Goal: Transaction & Acquisition: Purchase product/service

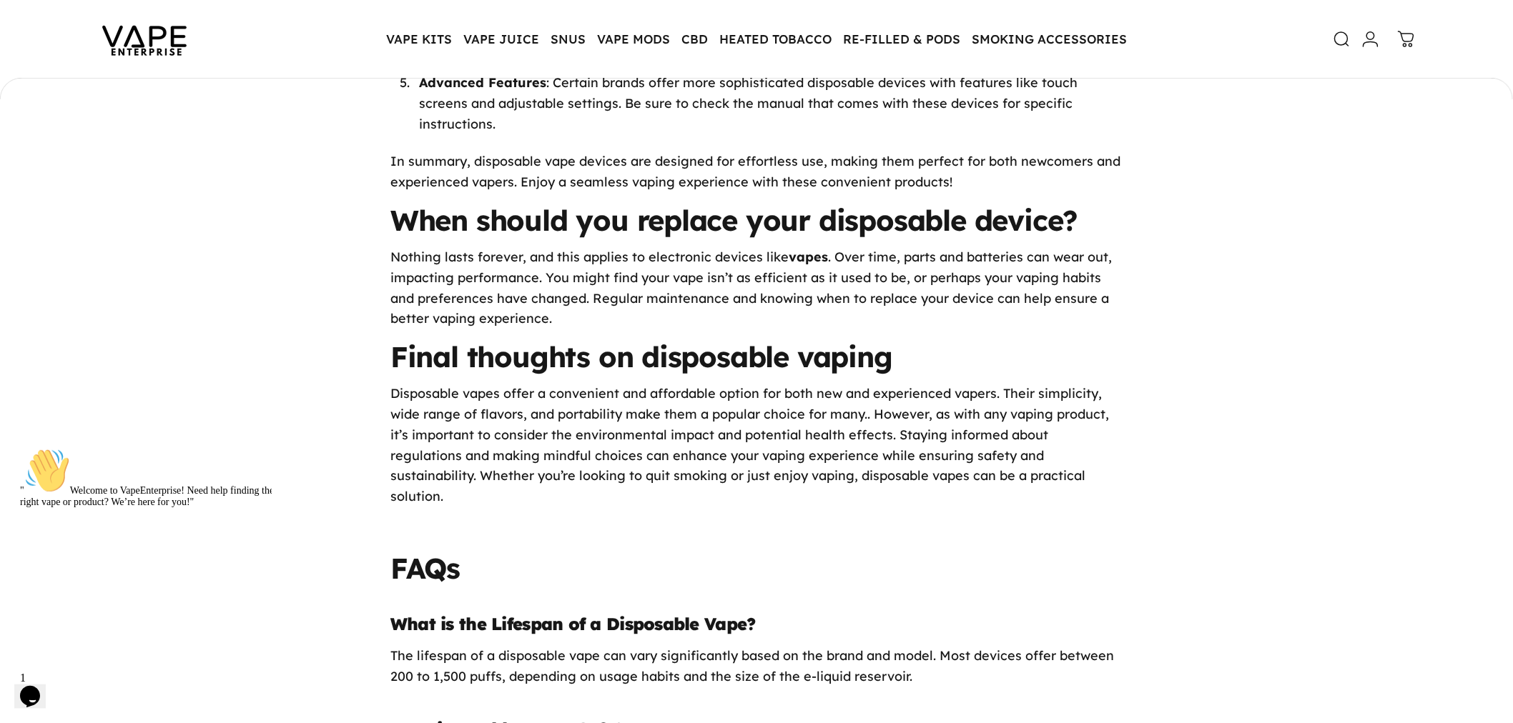
scroll to position [1553, 0]
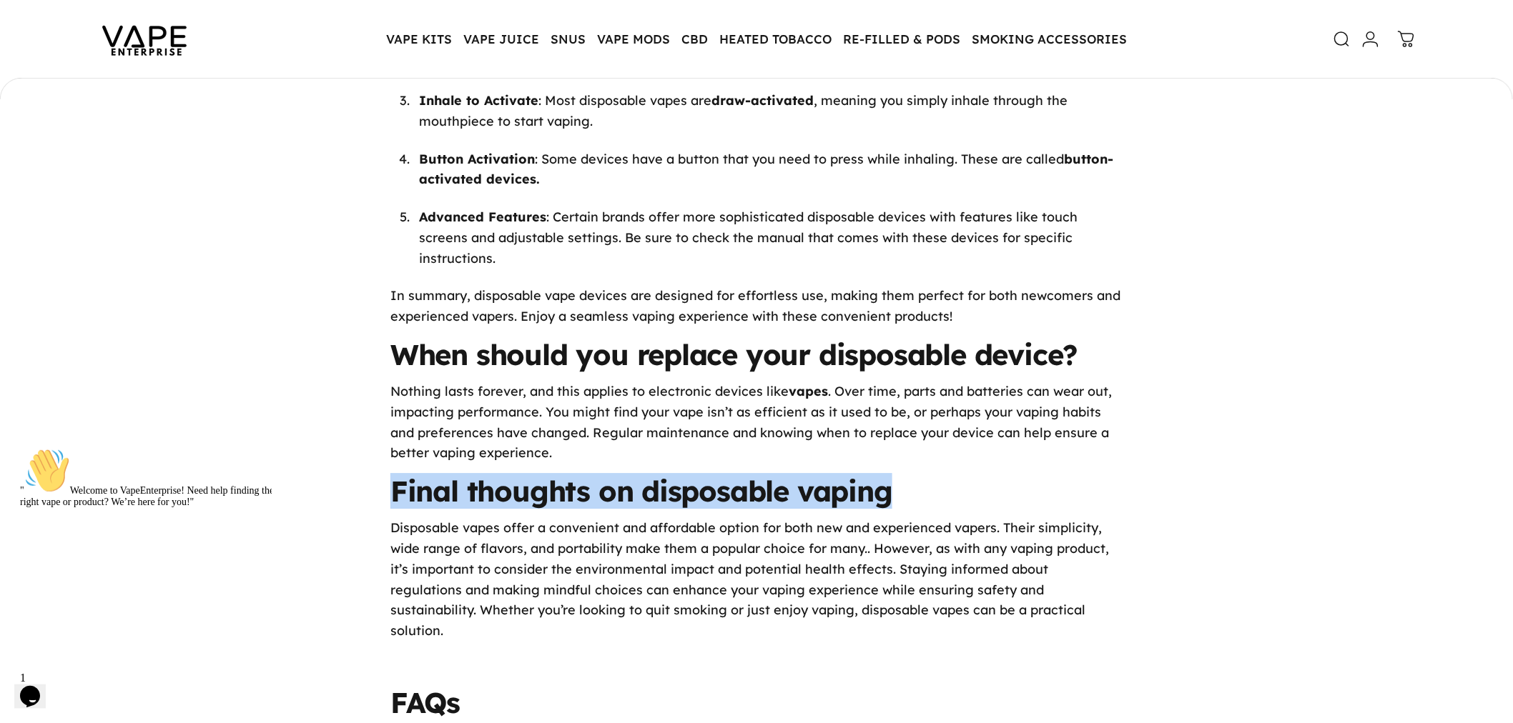
drag, startPoint x: 897, startPoint y: 470, endPoint x: 554, endPoint y: 458, distance: 343.4
click at [287, 465] on div "The Basics of Disposable Vapes | Vape Enterprise If you’re familiar with vaping…" at bounding box center [756, 128] width 1513 height 2122
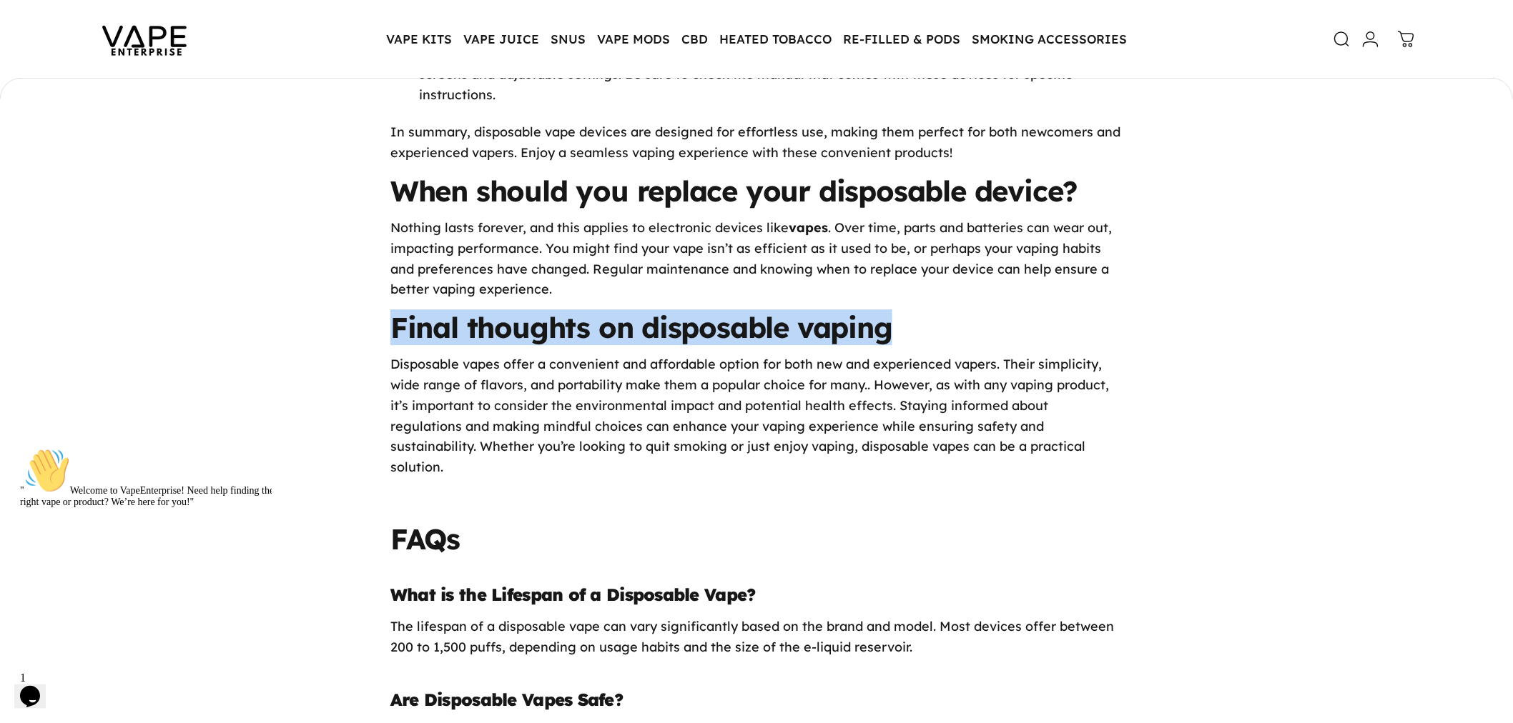
scroll to position [1950, 0]
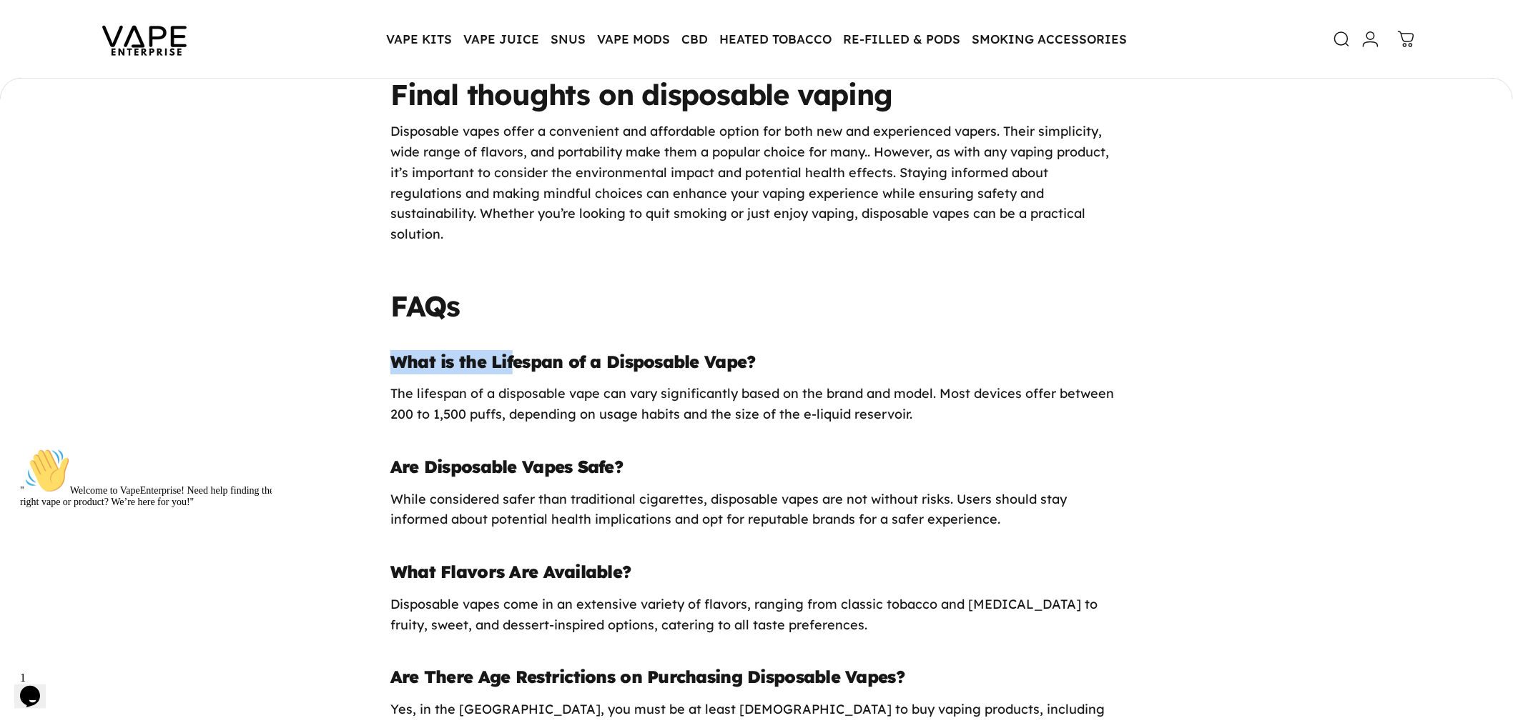
click at [608, 351] on strong "What is the Lifespan of a Disposable Vape?" at bounding box center [572, 361] width 365 height 21
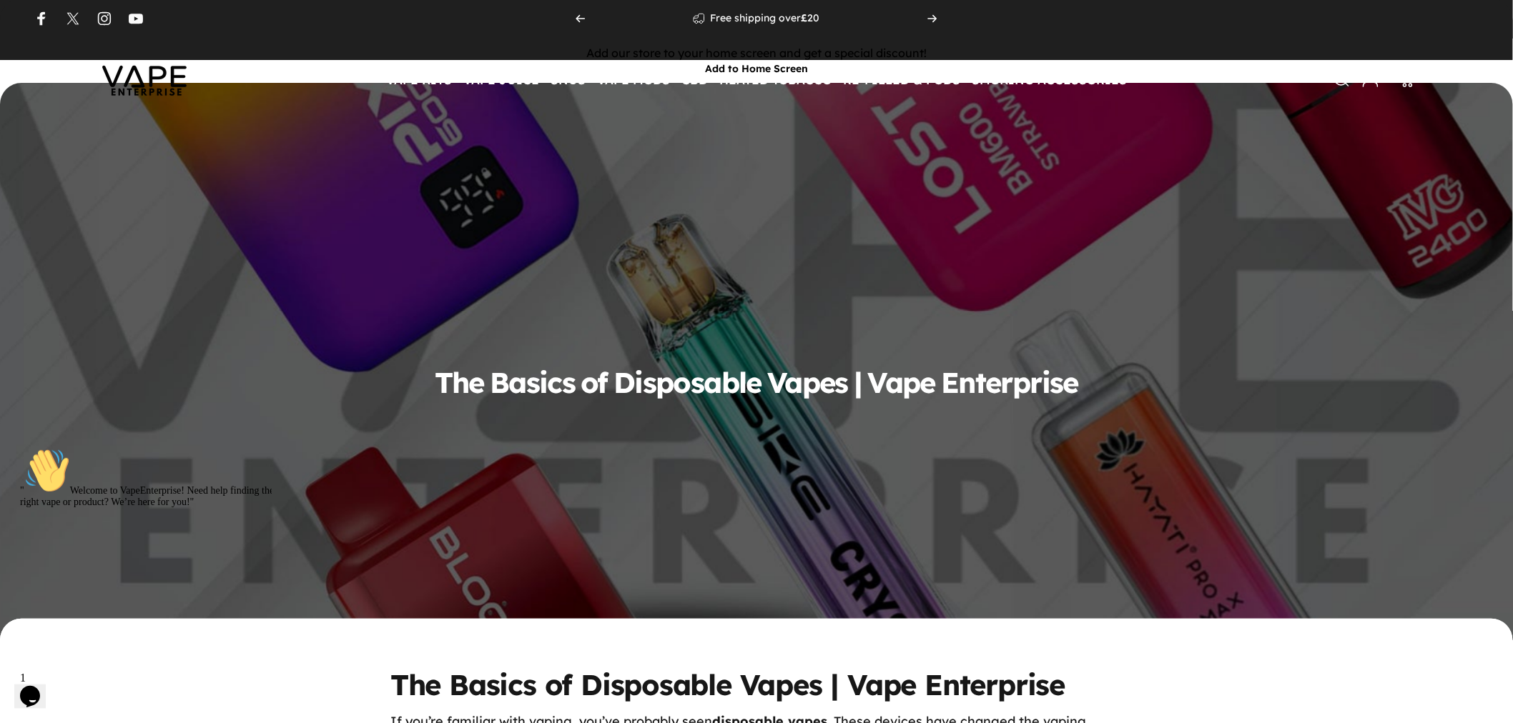
scroll to position [0, 0]
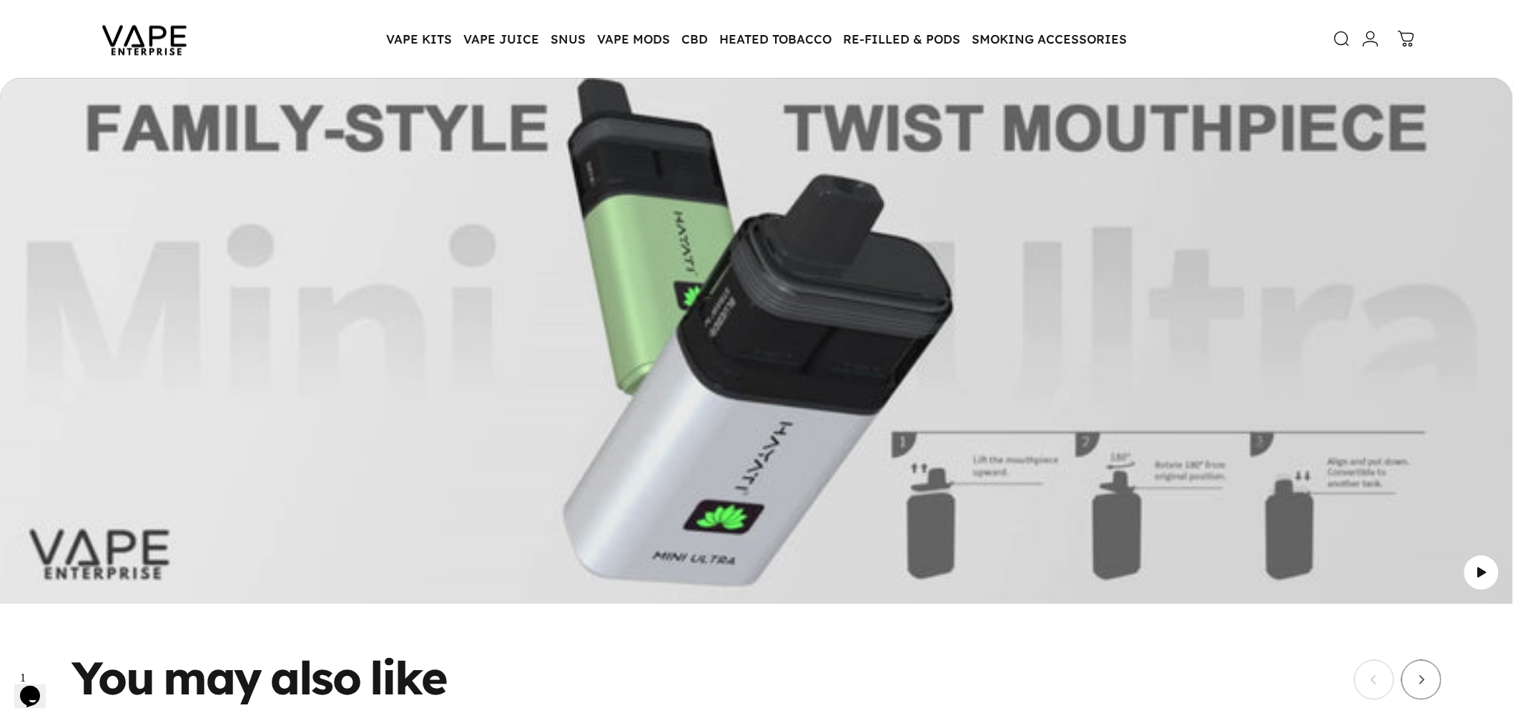
scroll to position [3572, 0]
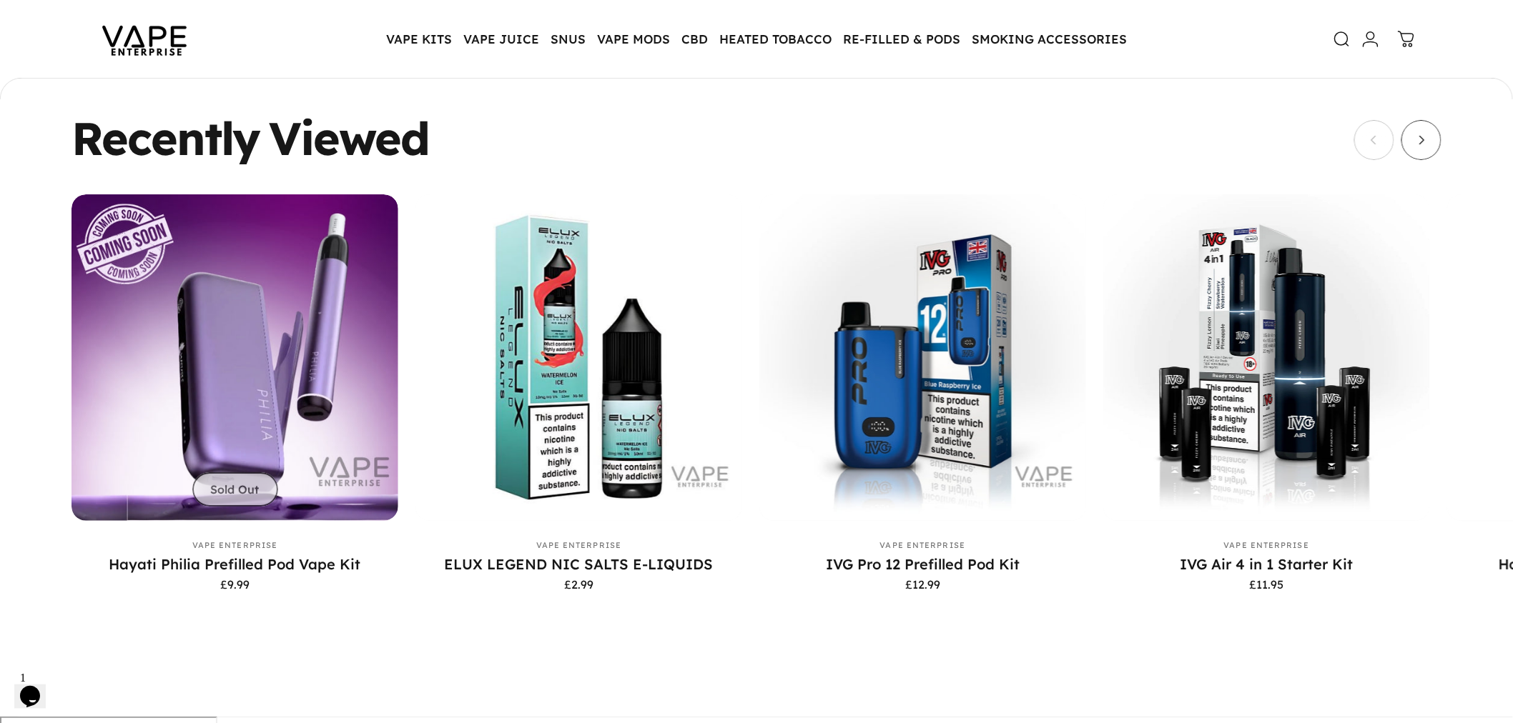
scroll to position [3987, 0]
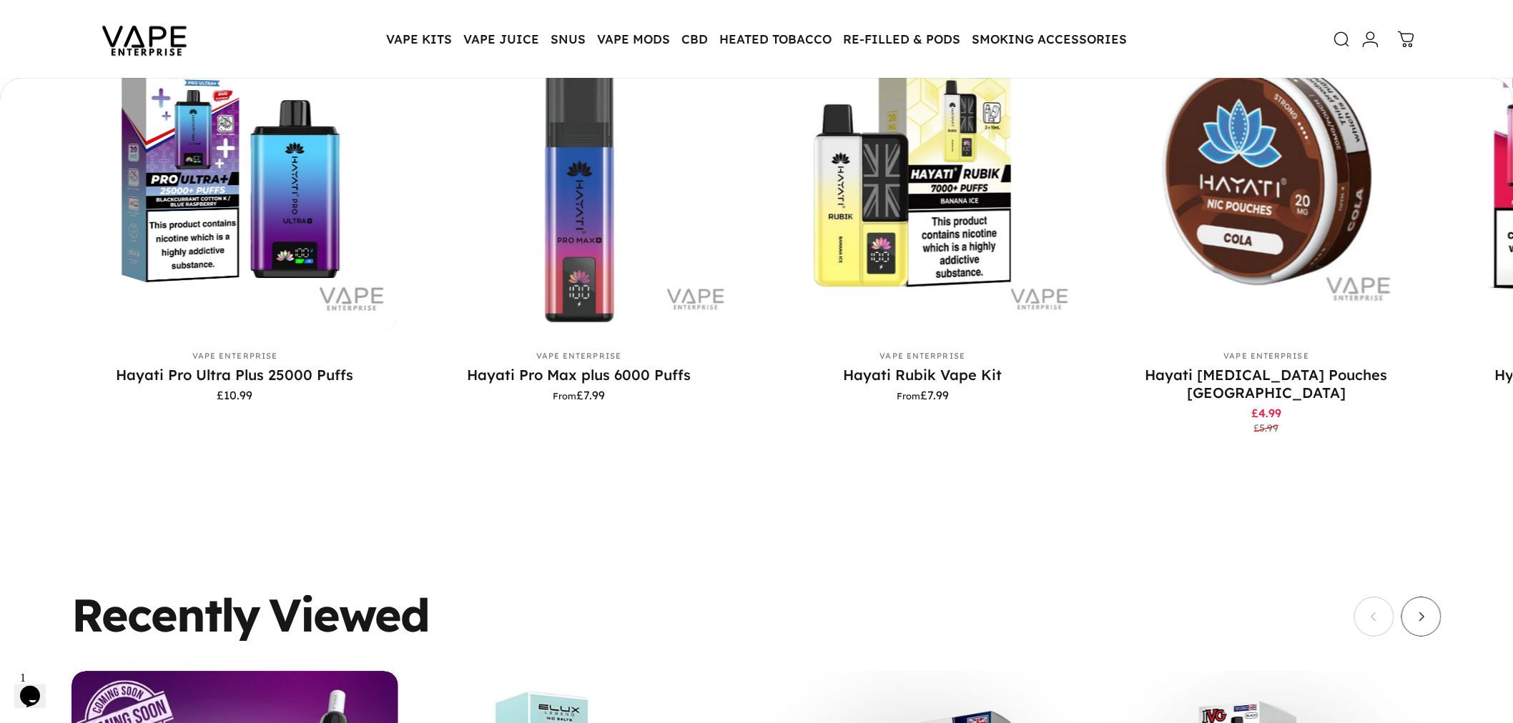
click at [161, 38] on img at bounding box center [144, 39] width 129 height 67
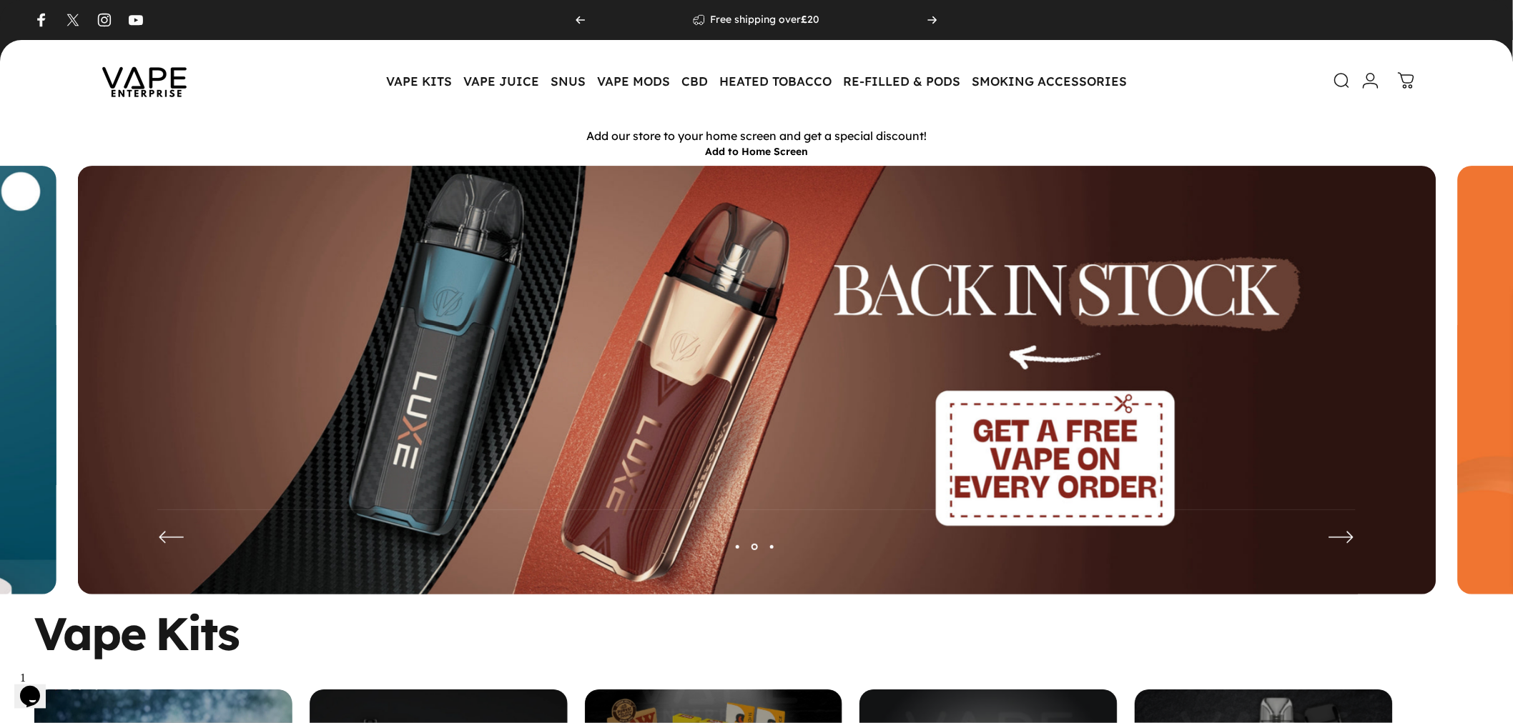
click at [1347, 81] on icon at bounding box center [1341, 80] width 17 height 17
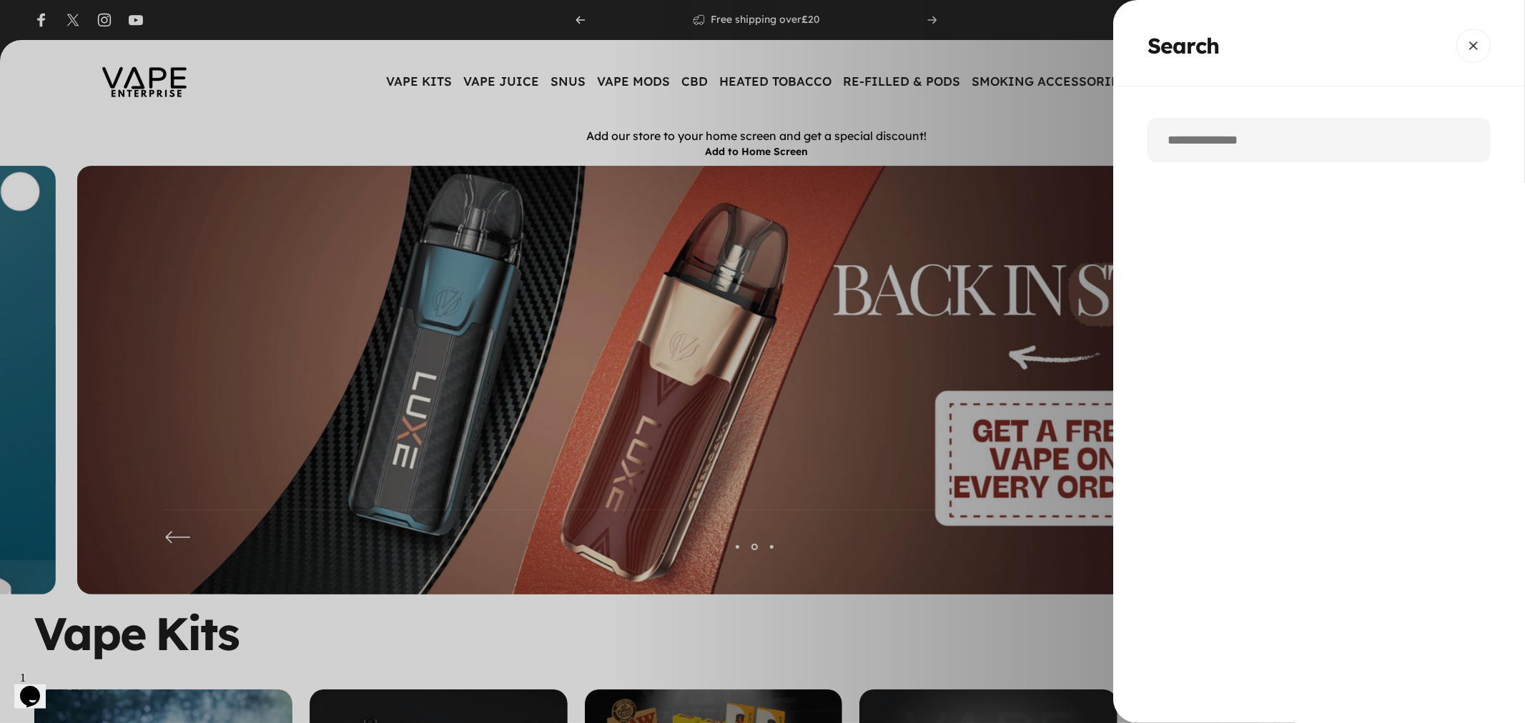
click at [1300, 142] on input "Search" at bounding box center [1318, 140] width 343 height 44
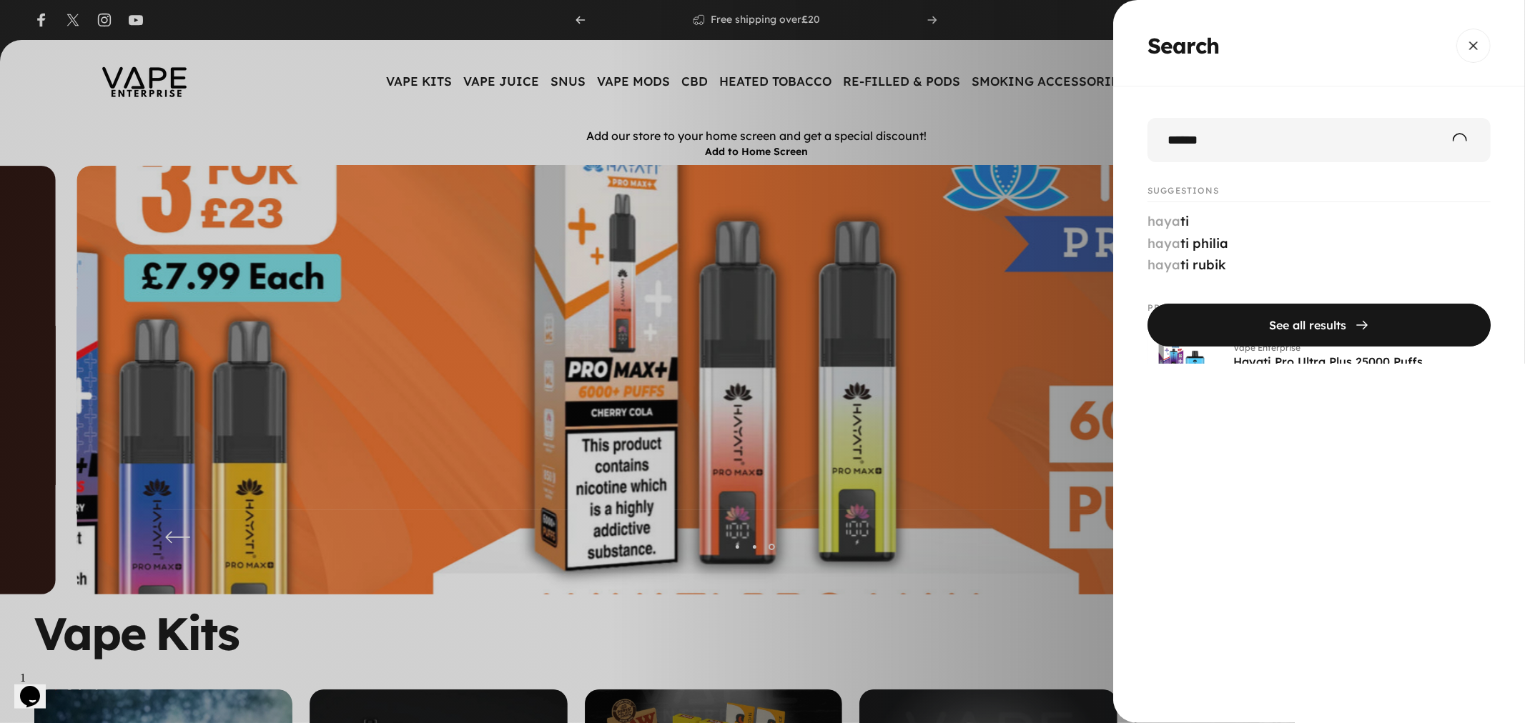
type input "******"
click at [1147, 304] on button "See all results" at bounding box center [1318, 325] width 343 height 43
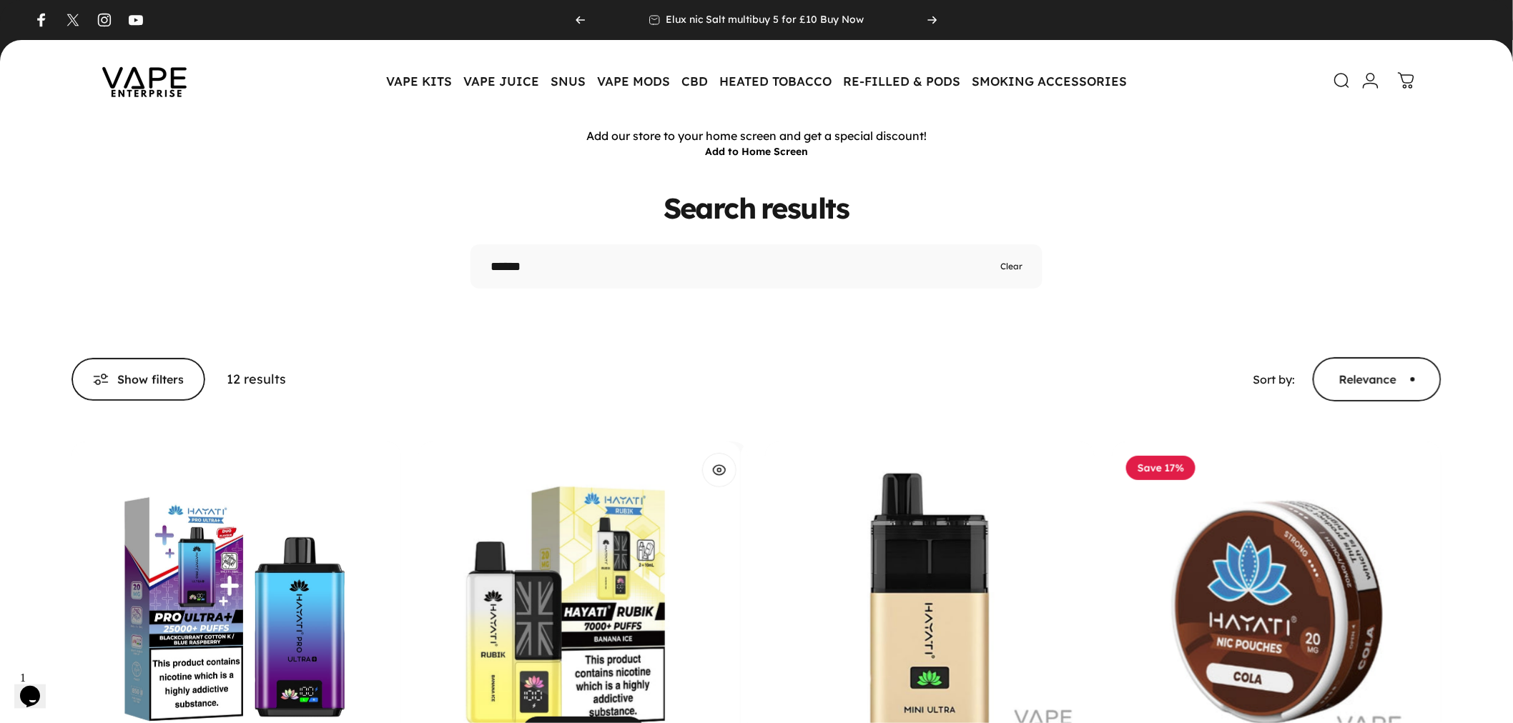
scroll to position [79, 0]
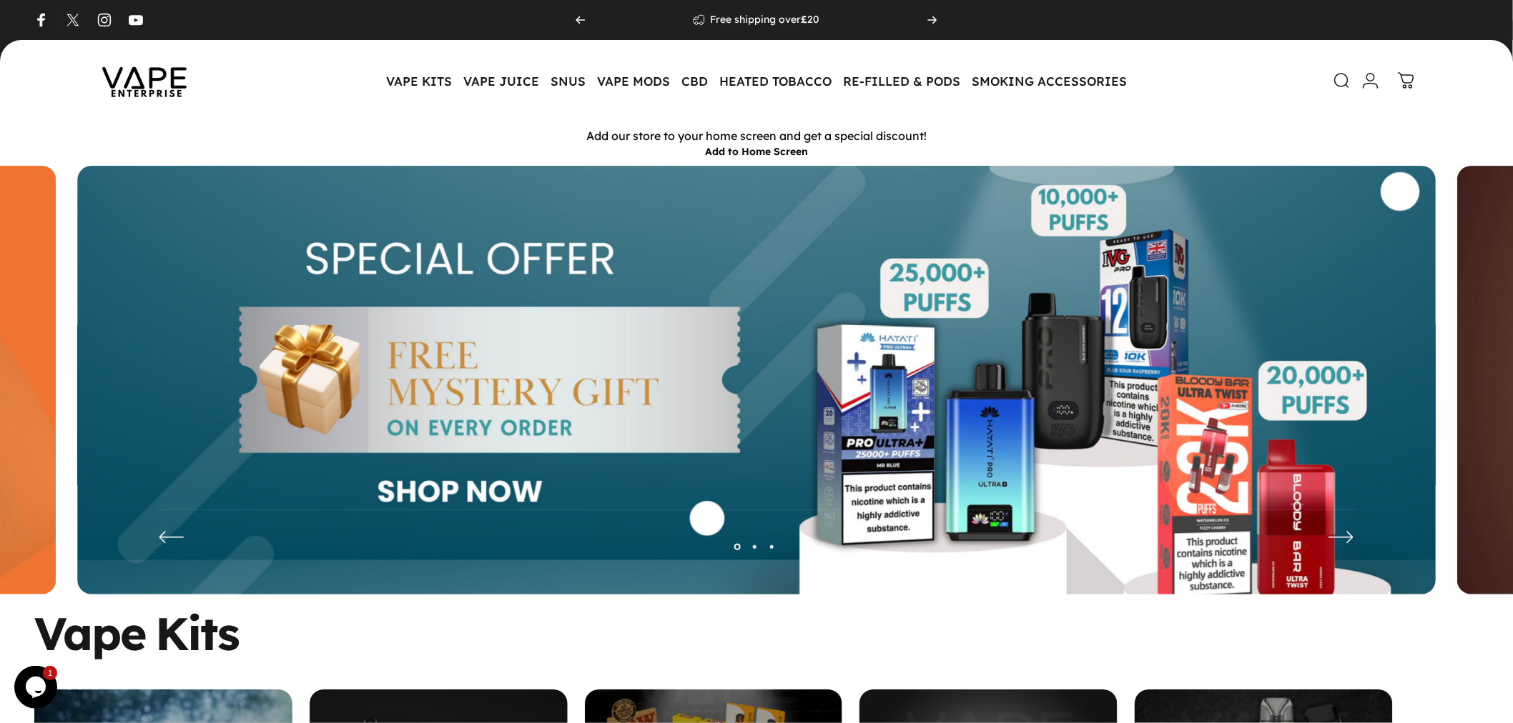
click at [1338, 77] on icon at bounding box center [1341, 80] width 17 height 17
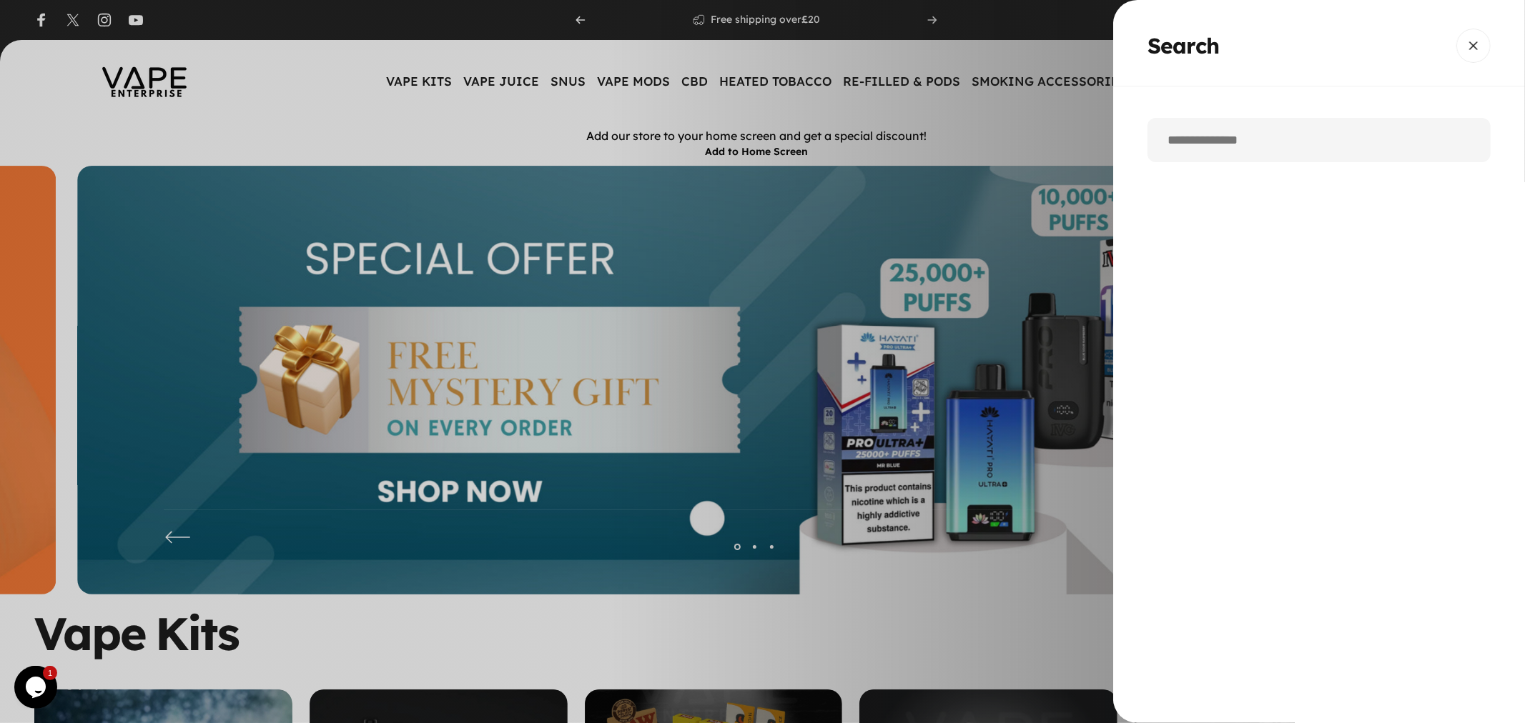
click at [1255, 137] on input "Search" at bounding box center [1318, 140] width 343 height 44
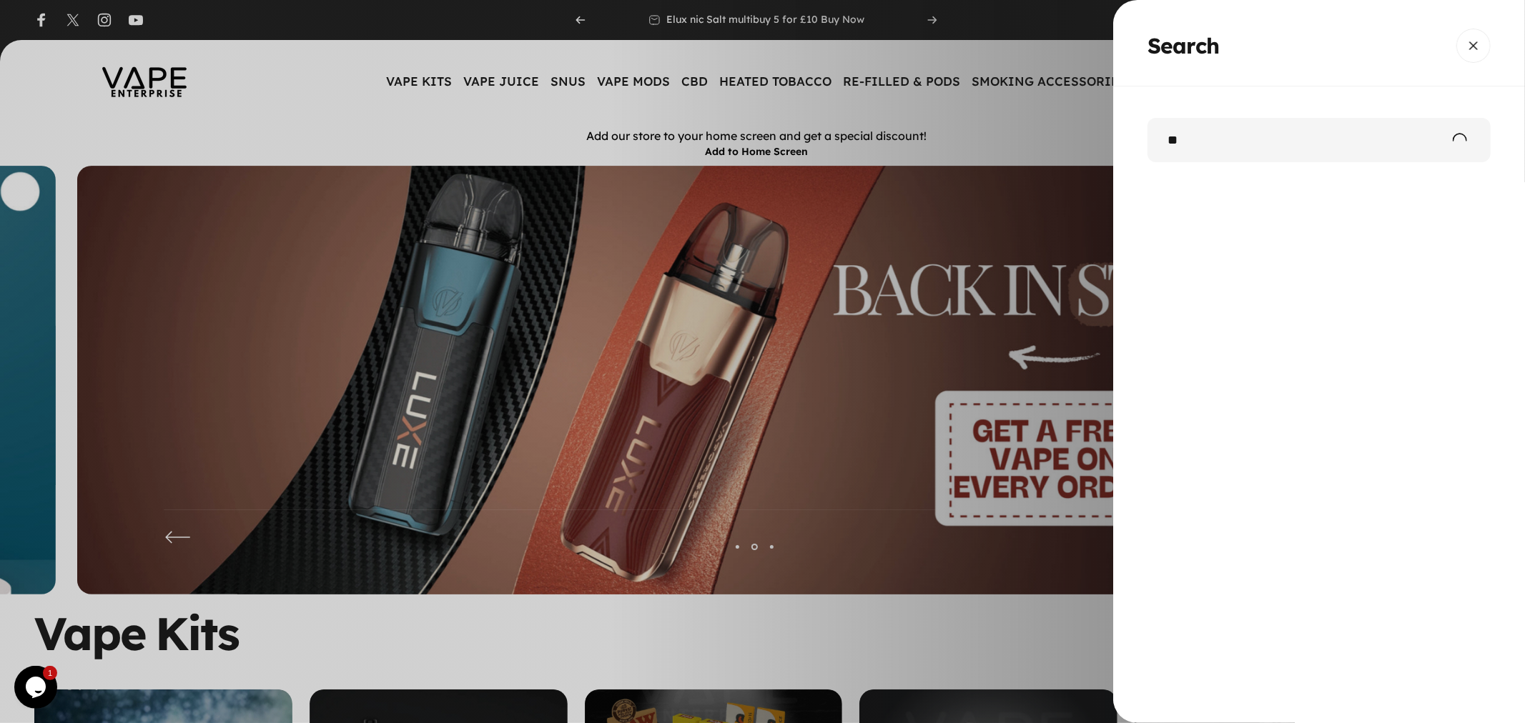
type input "*"
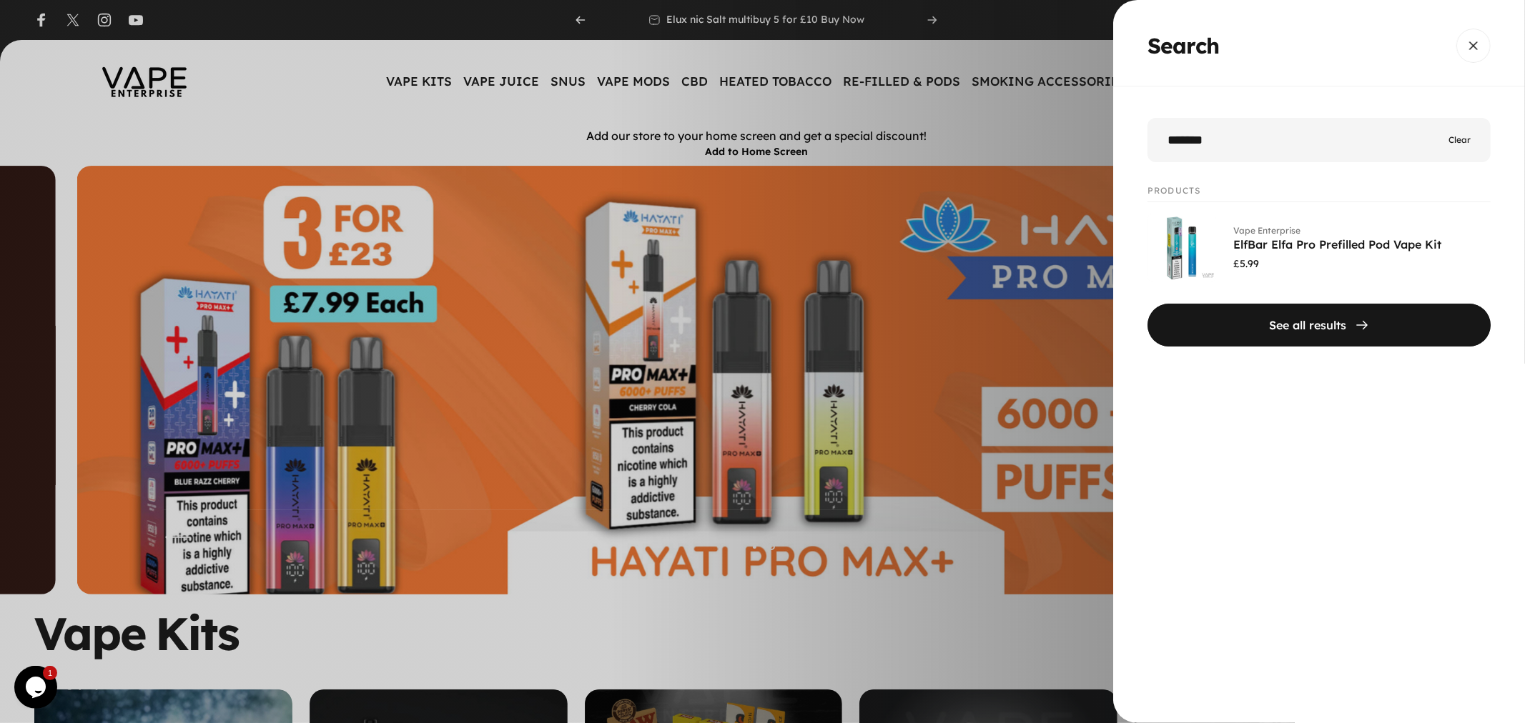
type input "******"
click at [1147, 304] on button "See all results" at bounding box center [1318, 325] width 343 height 43
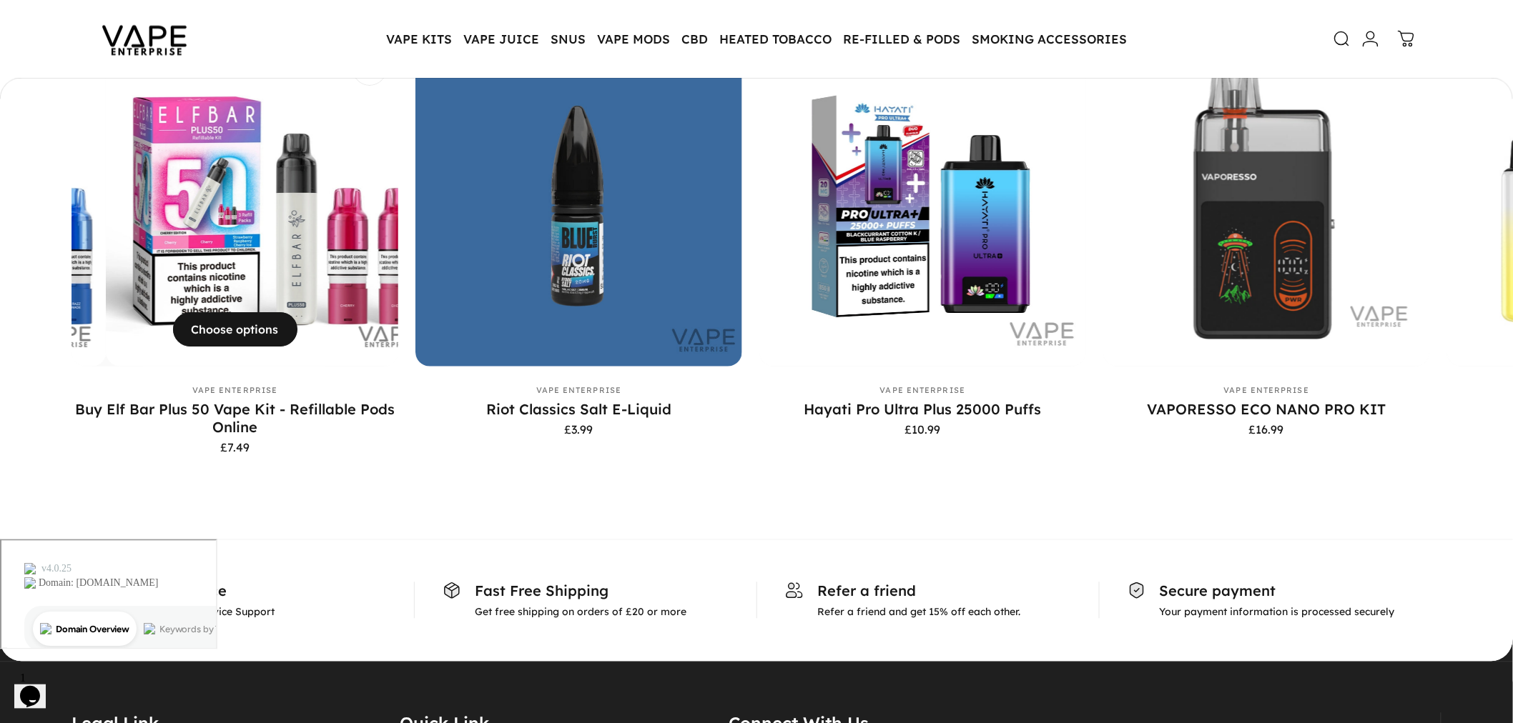
scroll to position [1029, 0]
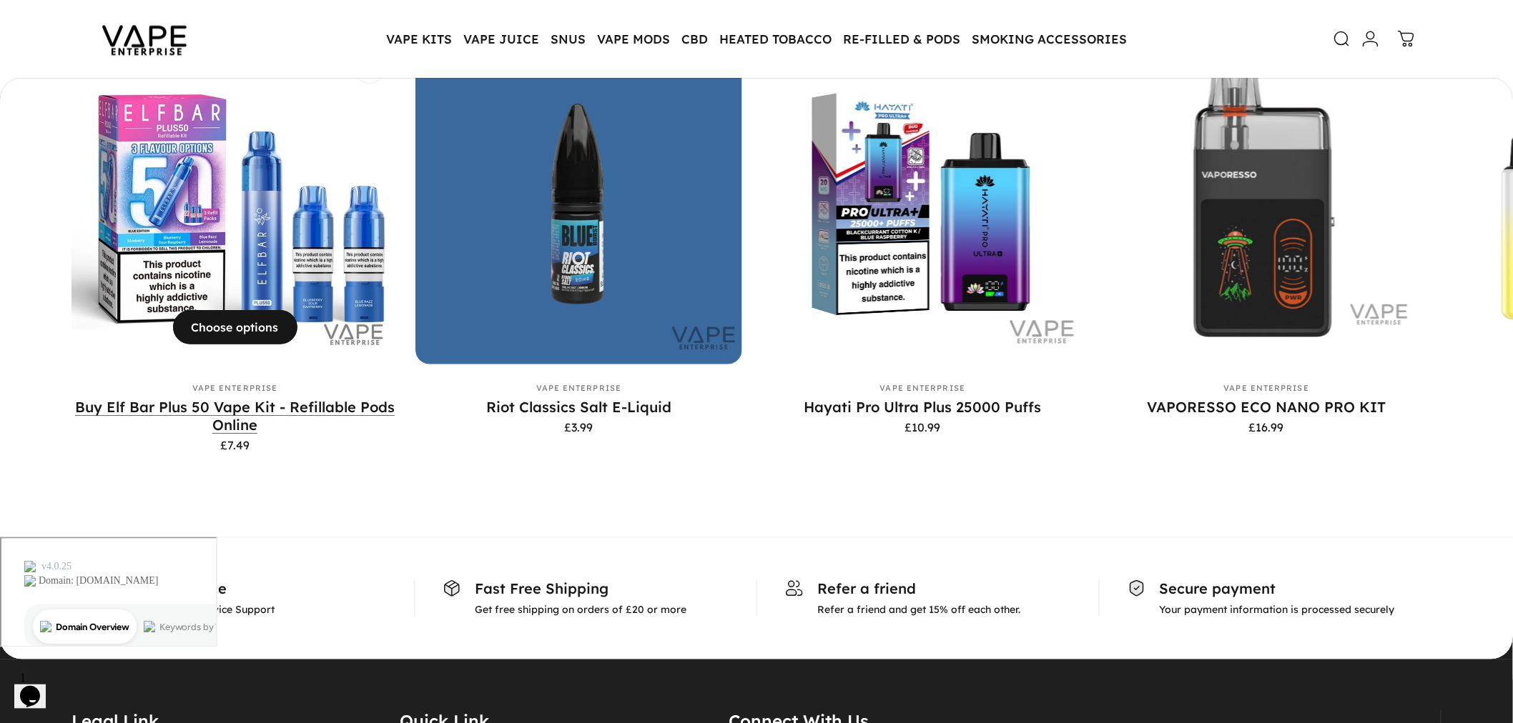
click at [122, 406] on link "Buy Elf Bar Plus 50 Vape Kit - Refillable Pods Online" at bounding box center [235, 417] width 320 height 36
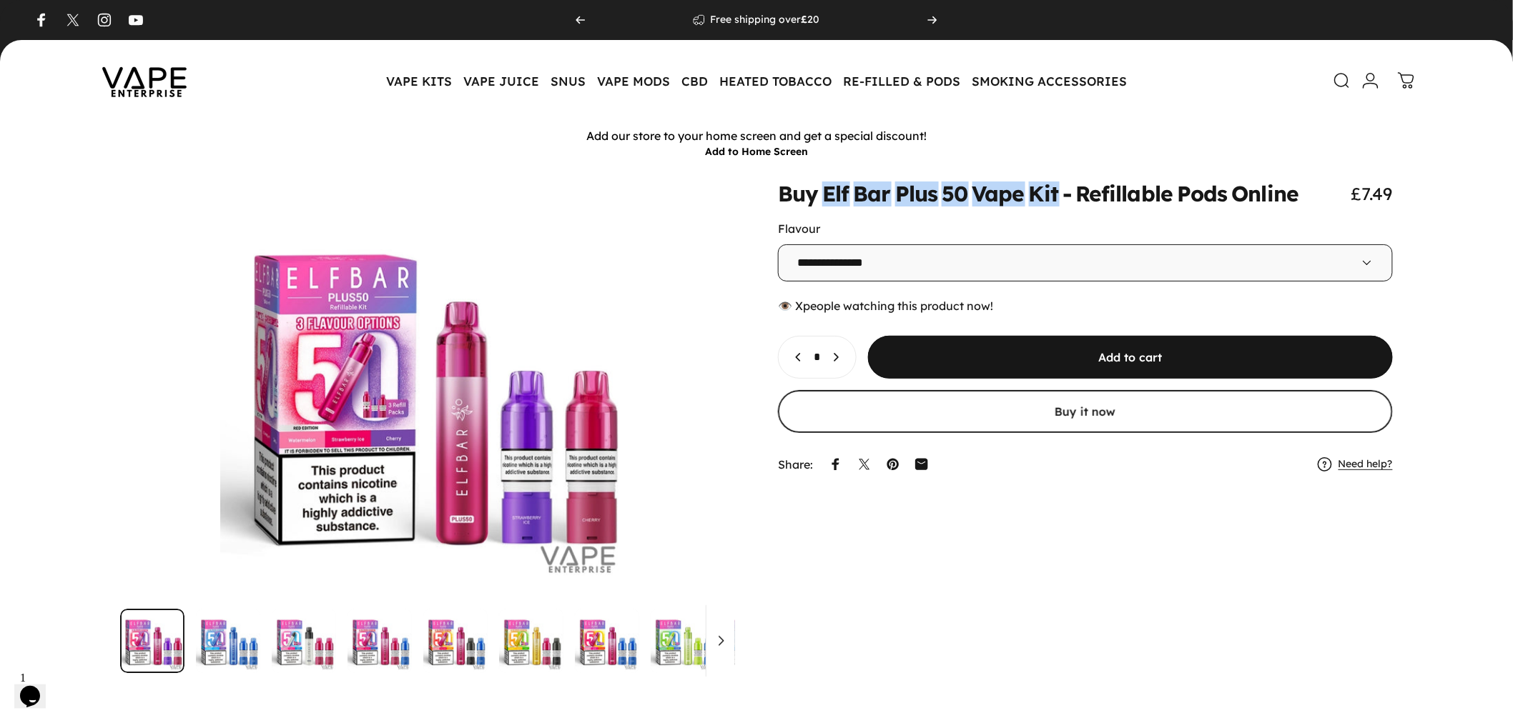
drag, startPoint x: 827, startPoint y: 194, endPoint x: 1062, endPoint y: 189, distance: 235.2
click at [1062, 189] on split-words "Buy Elf Bar Plus 50 Vape Kit - Refillable Pods Online" at bounding box center [1038, 194] width 520 height 21
copy split-words "Elf Bar Plus 50 Vape Kit"
